Goal: Complete application form

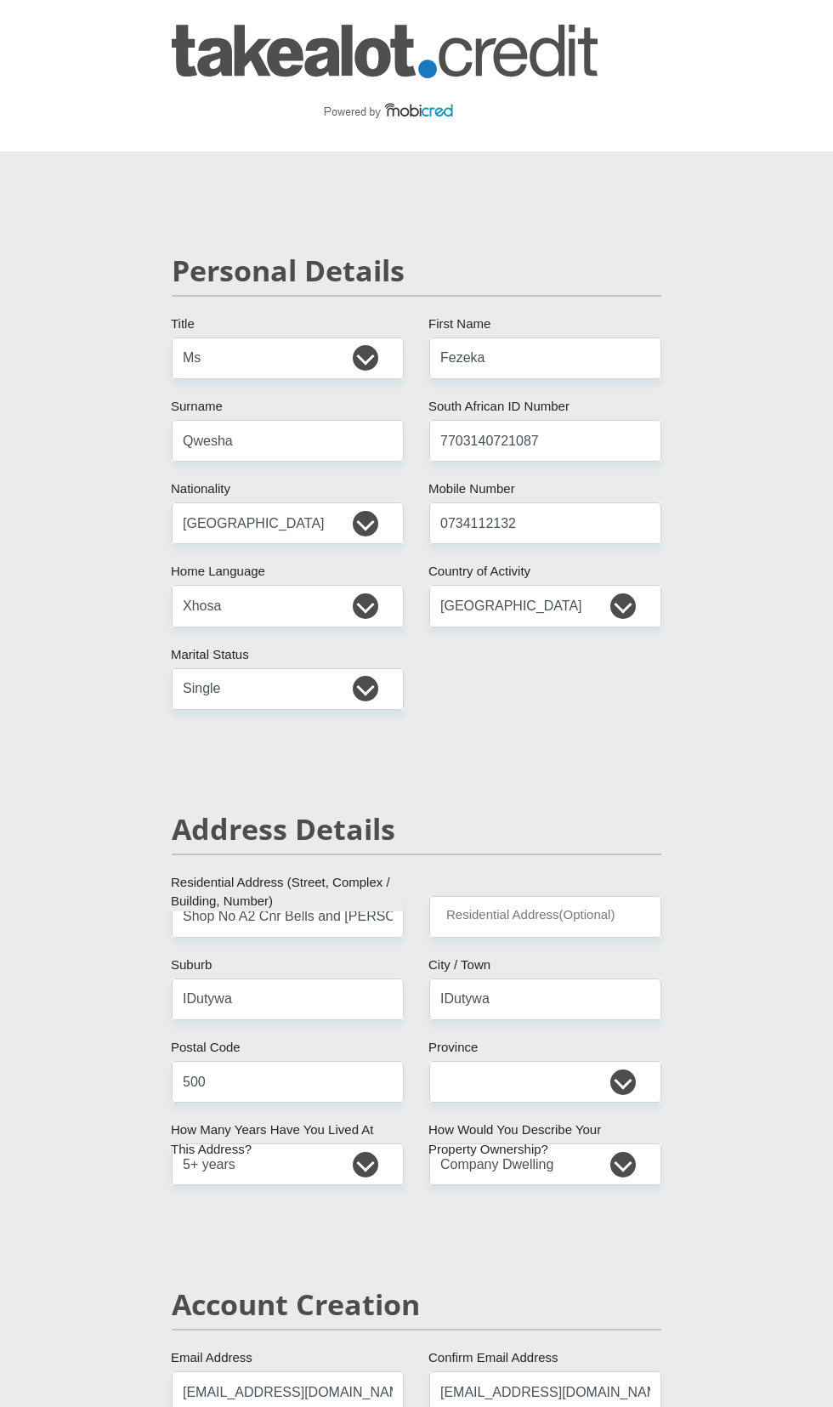
select select "Ms"
select select "ZAF"
select select "xho"
select select "ZAF"
select select "2"
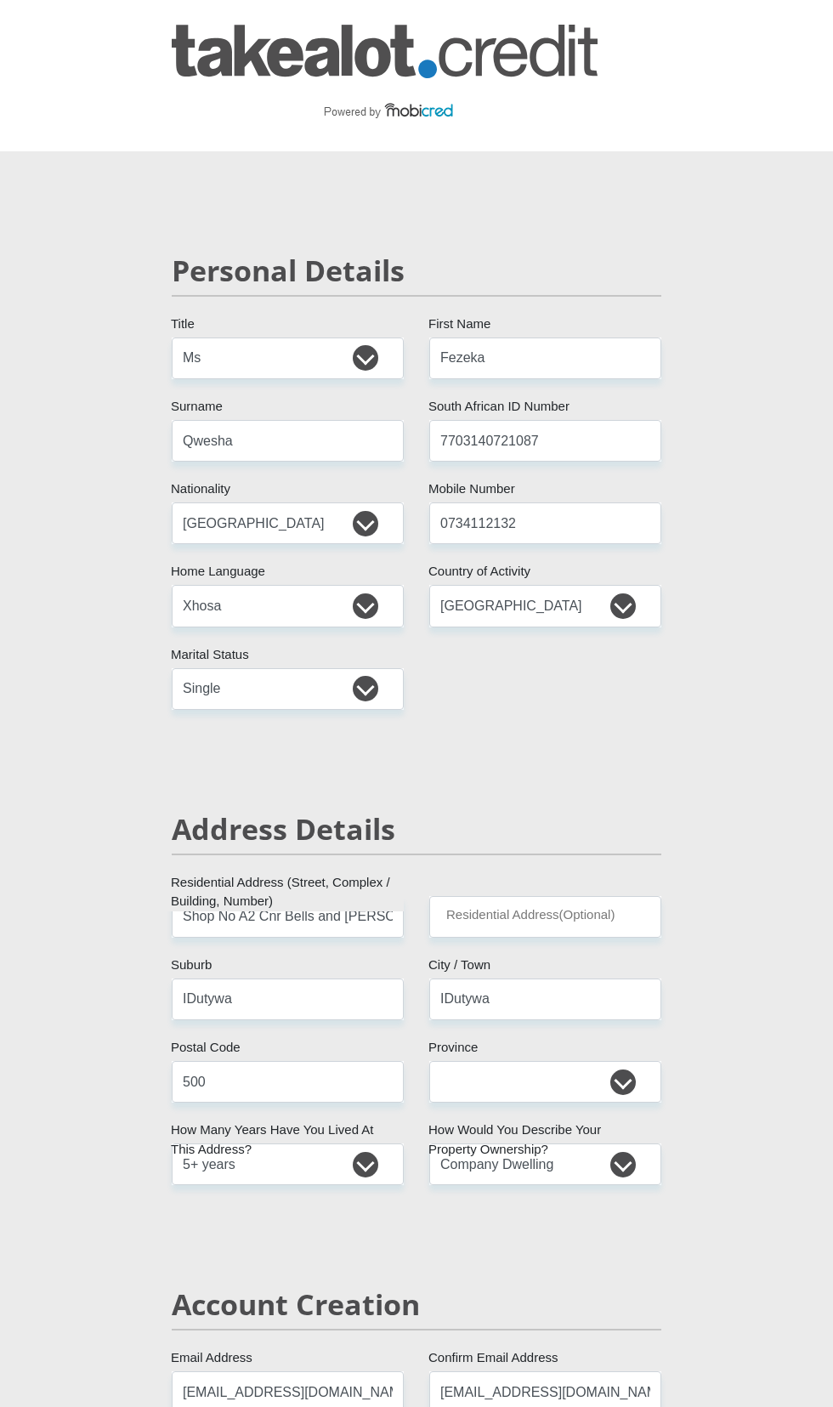
select select "[GEOGRAPHIC_DATA]"
select select "5"
select select "Company Dwelling"
select select "1"
select select "32"
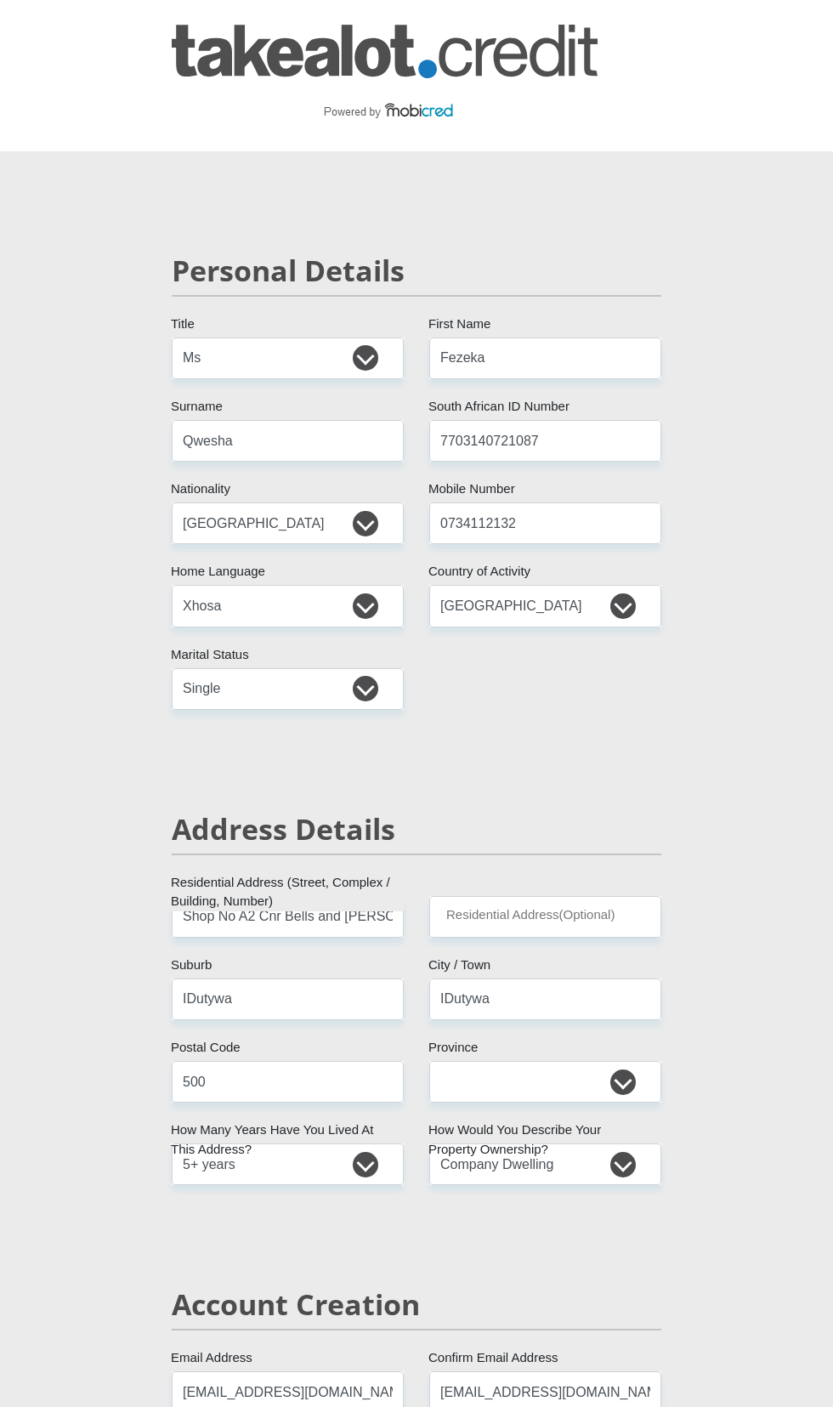
select select "Permanent Teacher"
select select "60"
select select "20"
select select "SAV"
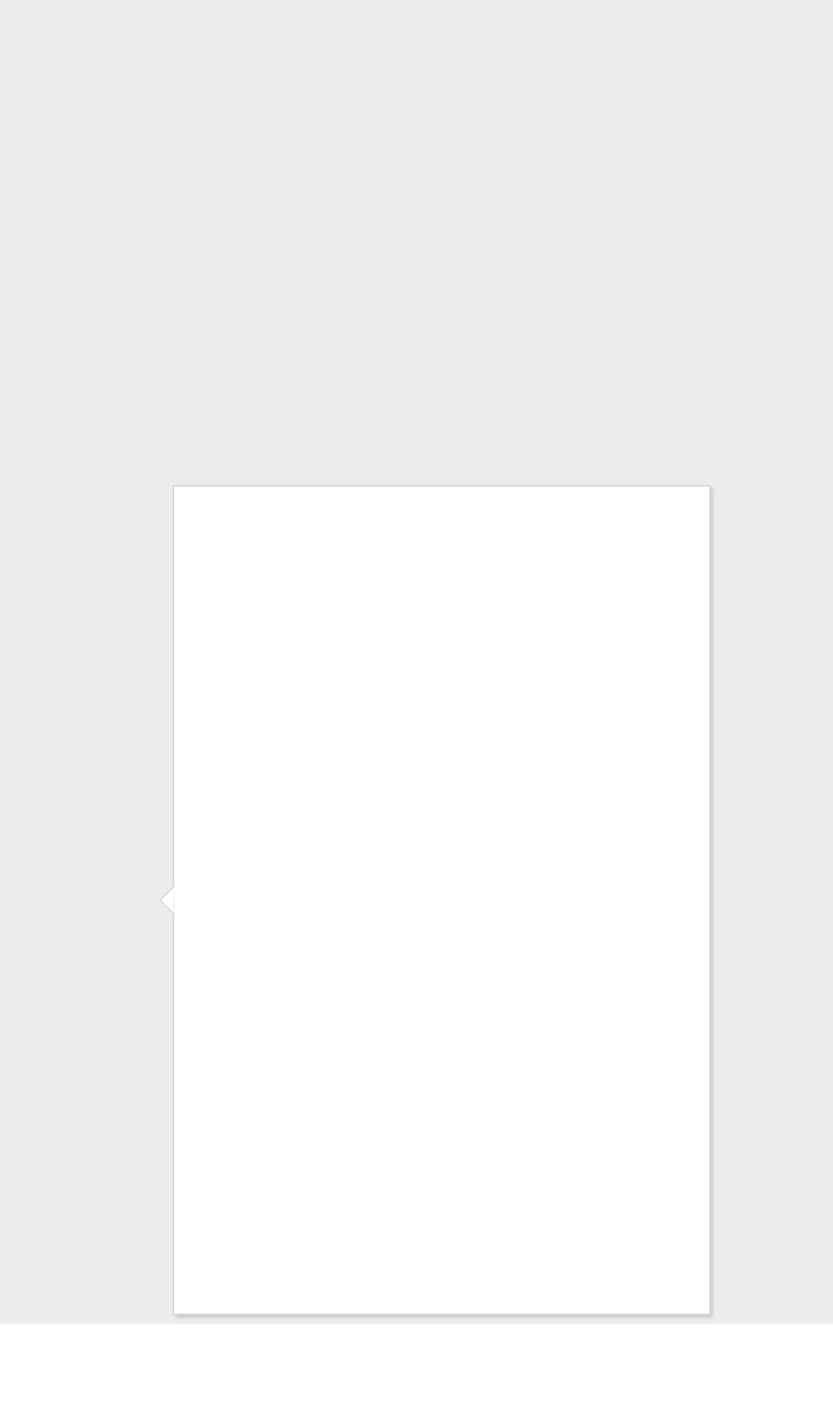
scroll to position [6489, 0]
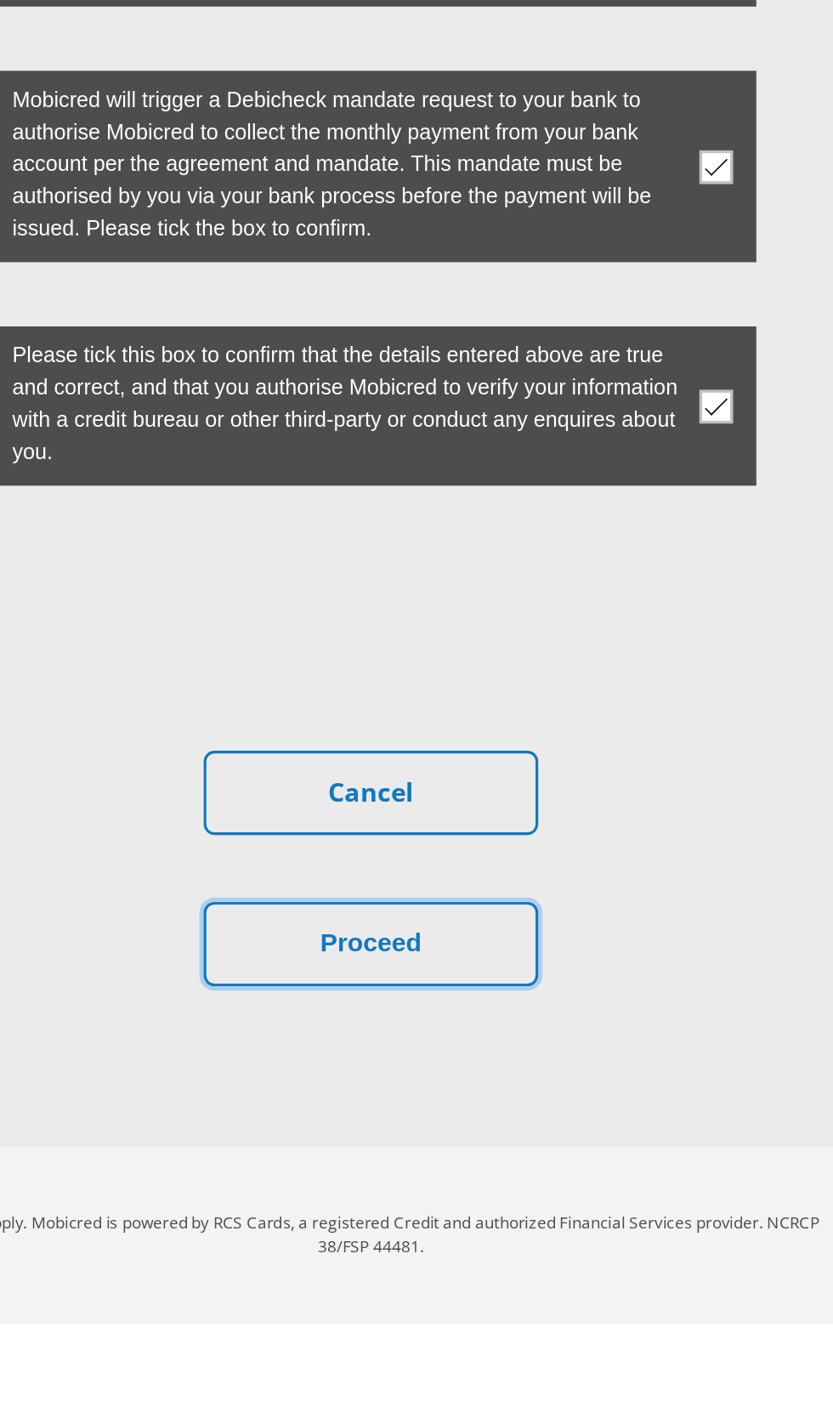
click at [392, 1193] on button "Proceed" at bounding box center [416, 1166] width 213 height 54
click at [401, 1193] on button "Proceed" at bounding box center [416, 1166] width 213 height 54
